Goal: Use online tool/utility: Utilize a website feature to perform a specific function

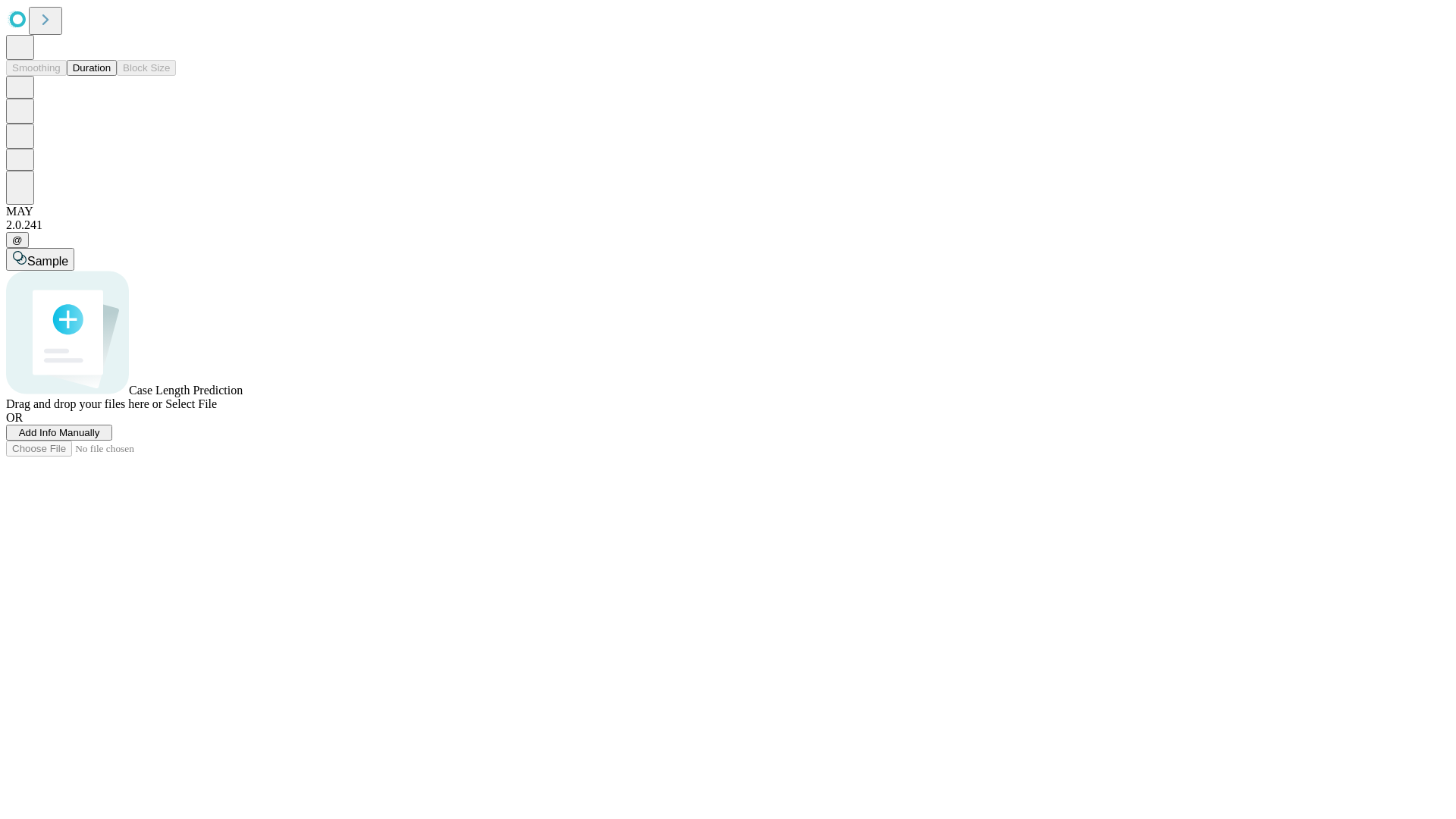
click at [100, 439] on span "Add Info Manually" at bounding box center [59, 433] width 81 height 12
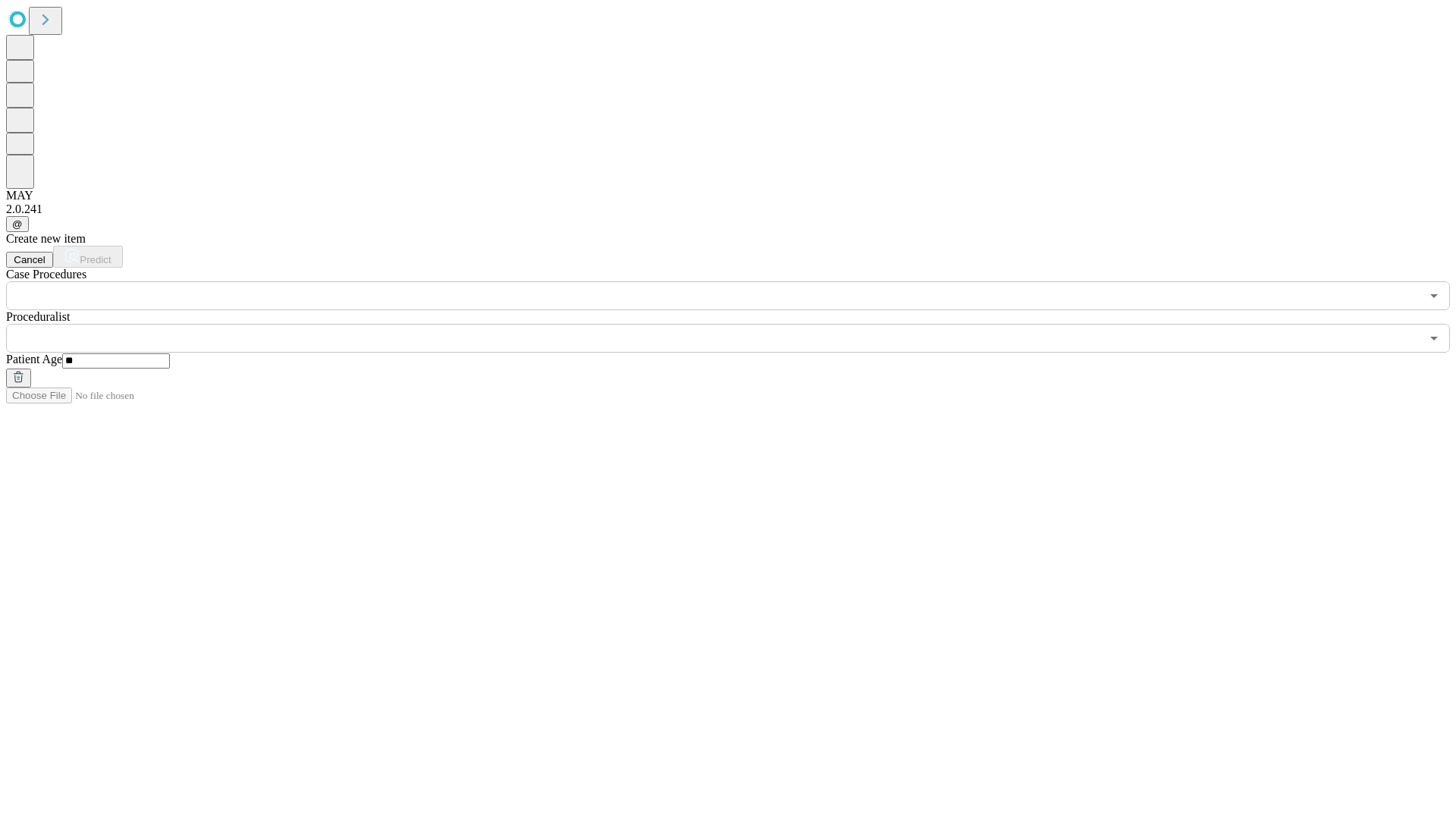
type input "**"
click at [739, 324] on input "text" at bounding box center [713, 338] width 1415 height 29
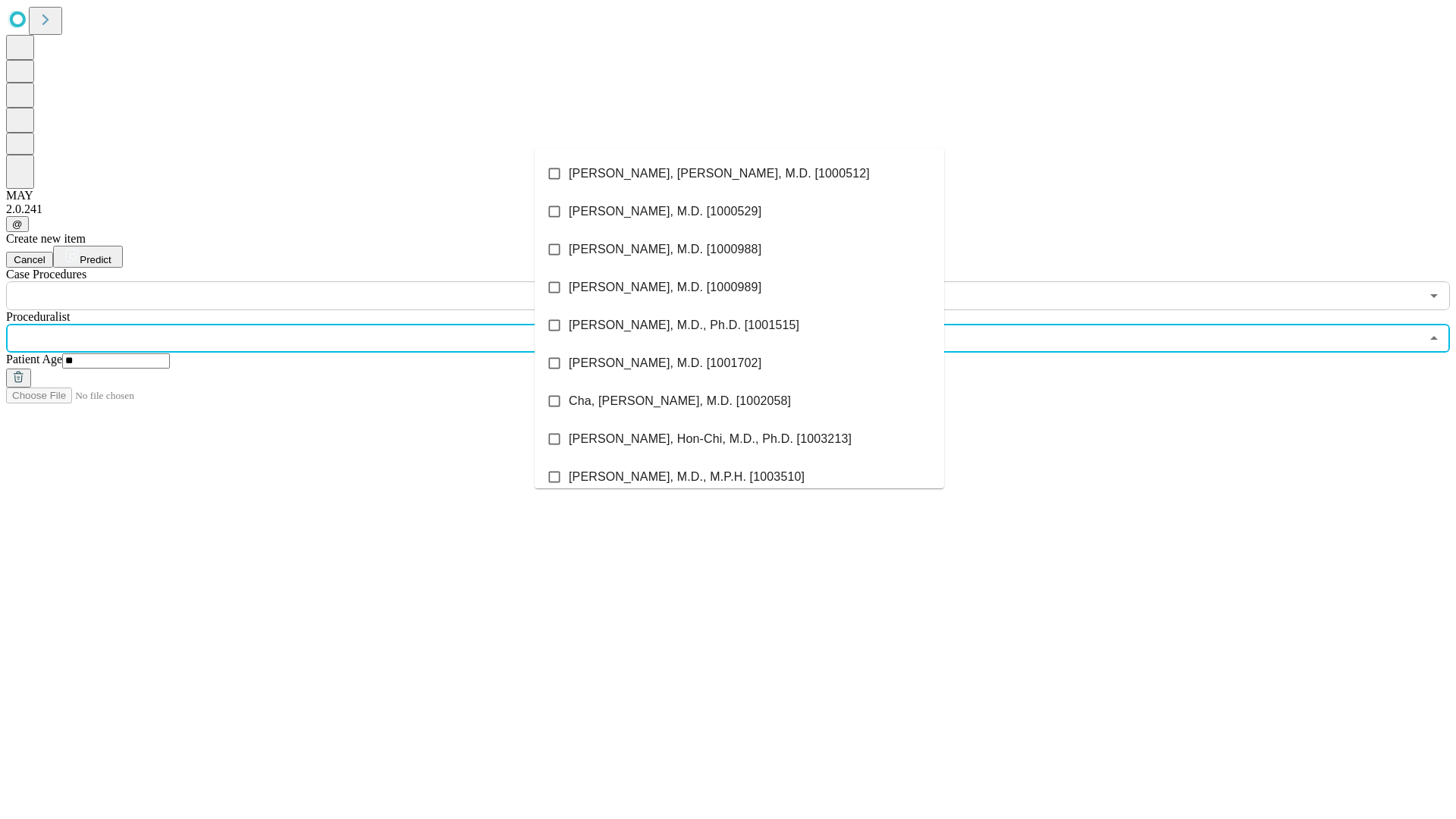
click at [739, 174] on li "[PERSON_NAME], [PERSON_NAME], M.D. [1000512]" at bounding box center [739, 174] width 409 height 38
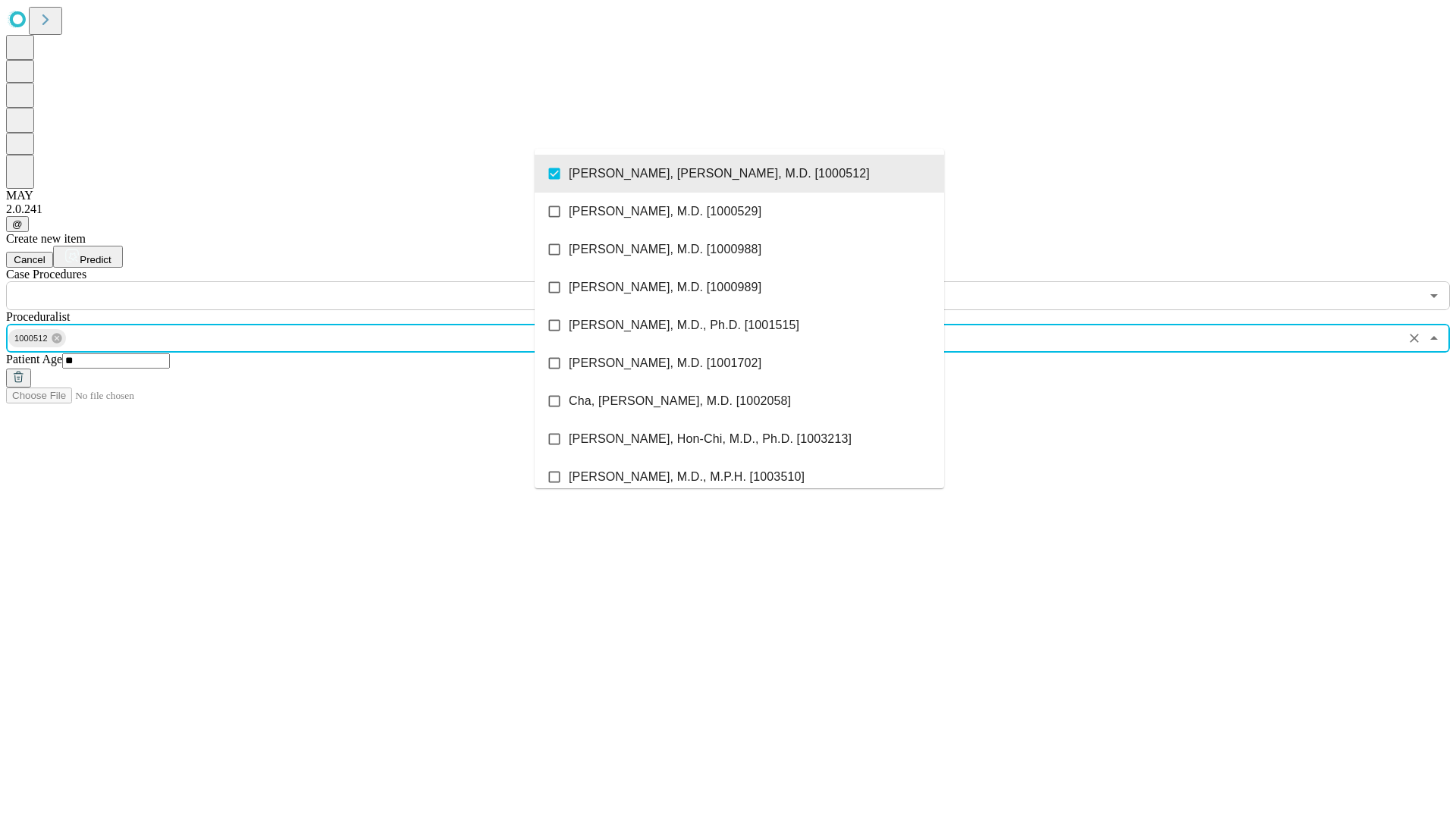
click at [318, 282] on input "text" at bounding box center [713, 295] width 1415 height 29
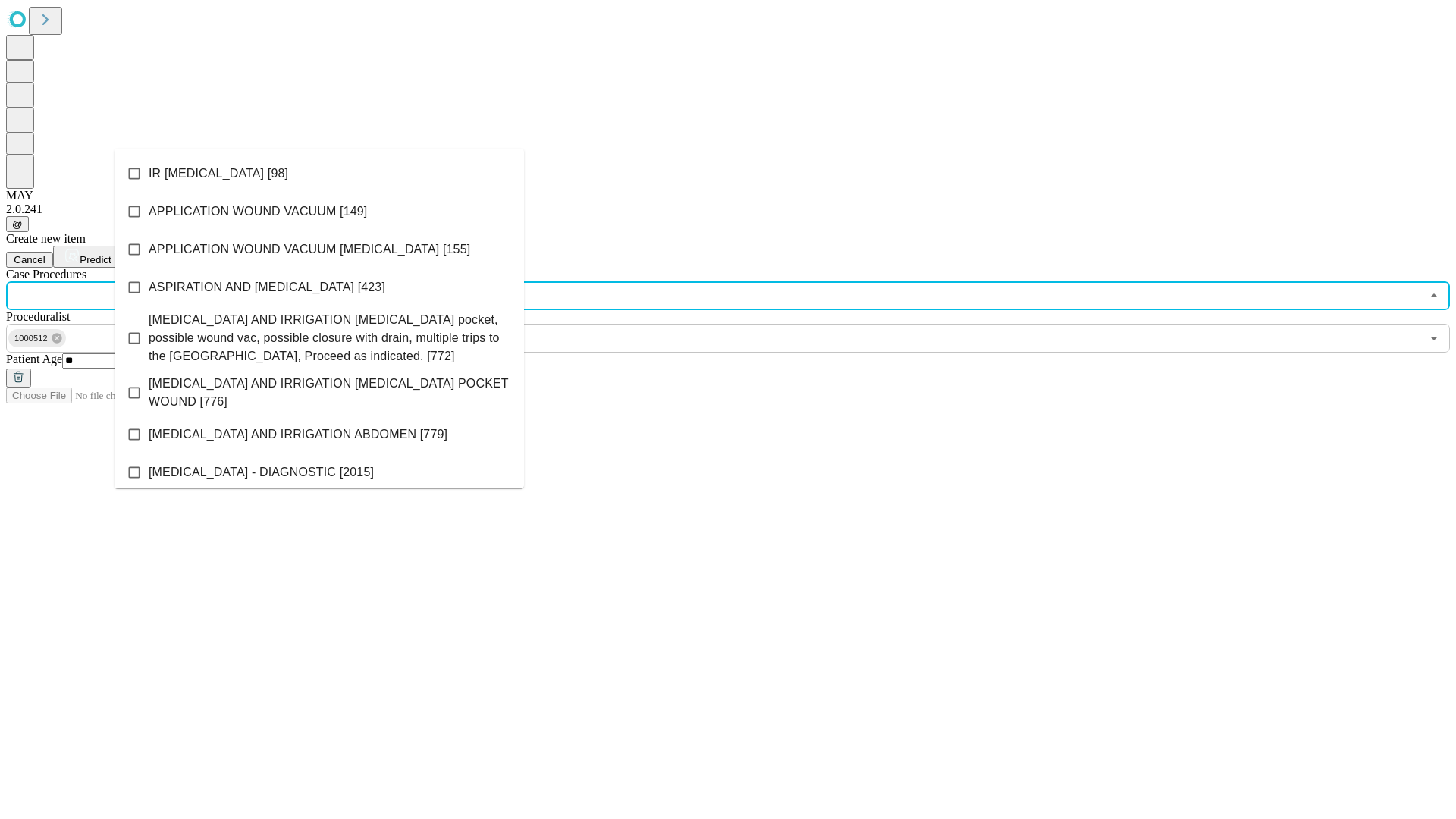
click at [319, 174] on li "IR [MEDICAL_DATA] [98]" at bounding box center [319, 174] width 409 height 38
click at [111, 254] on span "Predict" at bounding box center [95, 260] width 31 height 12
